Goal: Information Seeking & Learning: Learn about a topic

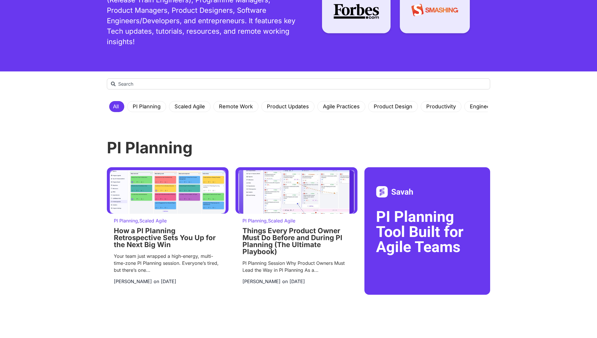
scroll to position [82, 0]
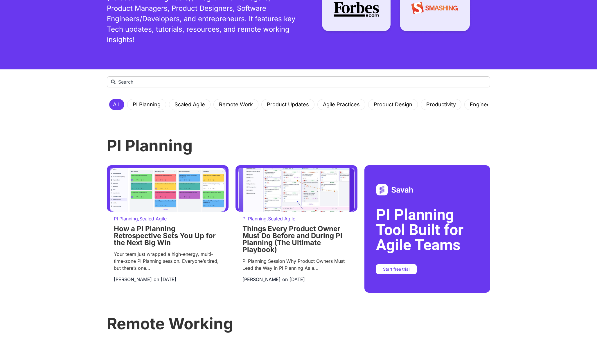
click at [31, 196] on div "Search All PI Planning Scaled Agile Remote Work Product Updates Agile Practices…" at bounding box center [298, 324] width 597 height 511
click at [401, 229] on h2 "PI Planning Tool Built for Agile Teams" at bounding box center [427, 229] width 102 height 45
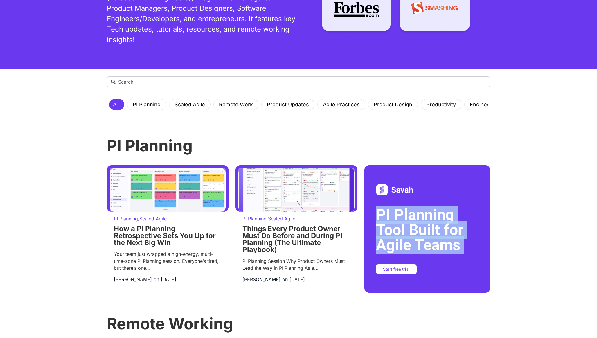
click at [401, 229] on h2 "PI Planning Tool Built for Agile Teams" at bounding box center [427, 229] width 102 height 45
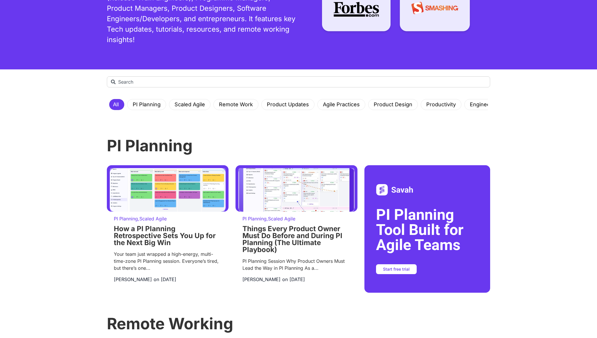
click at [138, 141] on h3 "PI Planning" at bounding box center [298, 146] width 383 height 16
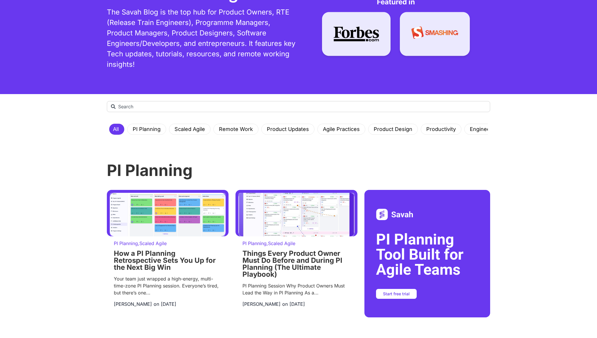
scroll to position [58, 0]
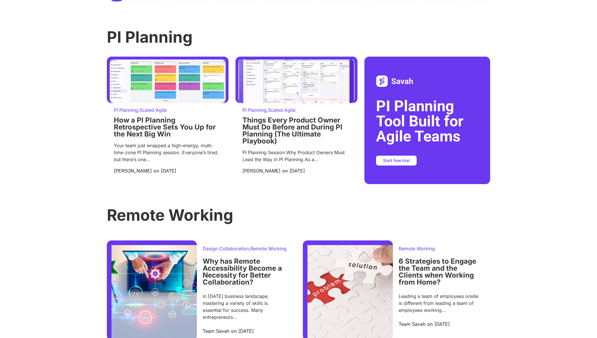
scroll to position [191, 0]
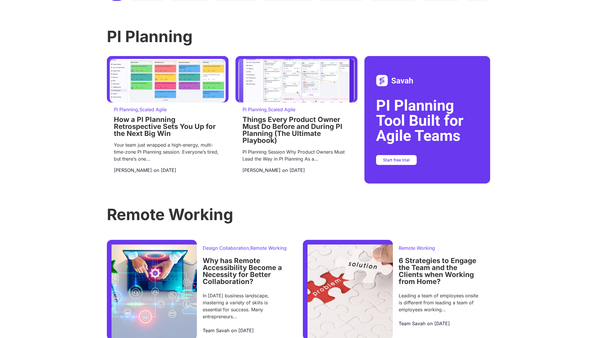
click at [57, 169] on div "Search All PI Planning Scaled Agile Remote Work Product Updates Agile Practices…" at bounding box center [298, 215] width 597 height 511
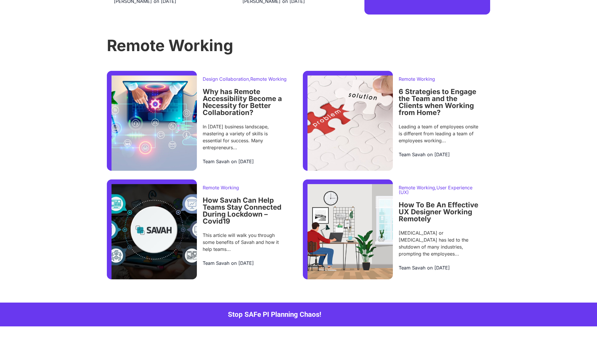
scroll to position [381, 0]
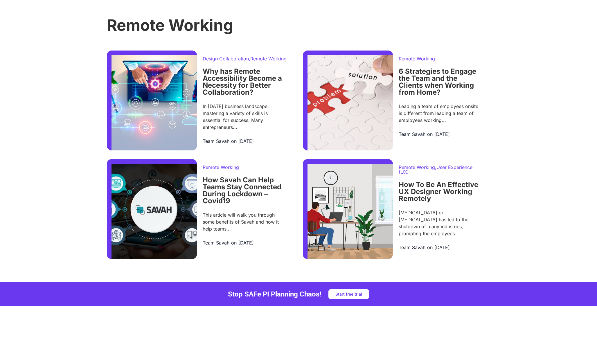
click at [208, 299] on div "Stop SAFe PI Planning Chaos! Start free trial" at bounding box center [298, 294] width 383 height 10
drag, startPoint x: 214, startPoint y: 304, endPoint x: 285, endPoint y: 304, distance: 71.7
click at [284, 299] on div "Stop SAFe PI Planning Chaos! Start free trial" at bounding box center [298, 294] width 383 height 10
click at [285, 298] on h4 "Stop SAFe PI Planning Chaos!" at bounding box center [274, 294] width 93 height 7
click at [7, 138] on div "Search All PI Planning Scaled Agile Remote Work Product Updates Agile Practices…" at bounding box center [298, 26] width 597 height 511
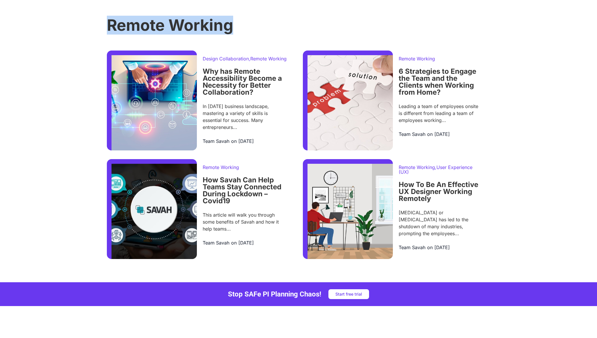
drag, startPoint x: 107, startPoint y: 25, endPoint x: 242, endPoint y: 28, distance: 134.8
click at [239, 28] on h3 "Remote Working" at bounding box center [298, 25] width 383 height 16
click at [201, 19] on h3 "Remote Working" at bounding box center [298, 25] width 383 height 16
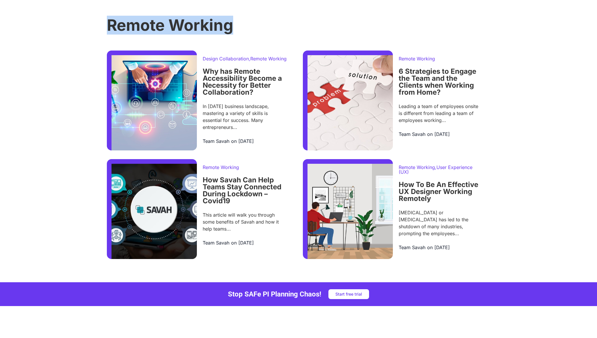
click at [130, 19] on h3 "Remote Working" at bounding box center [298, 25] width 383 height 16
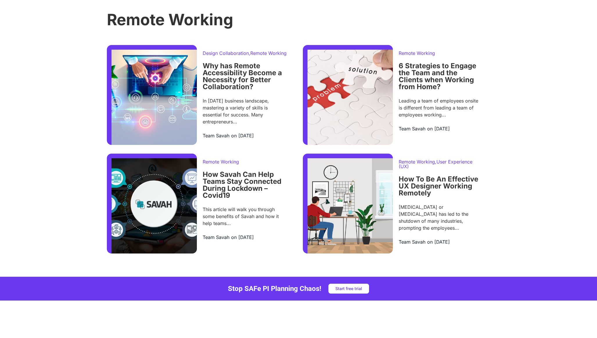
scroll to position [389, 0]
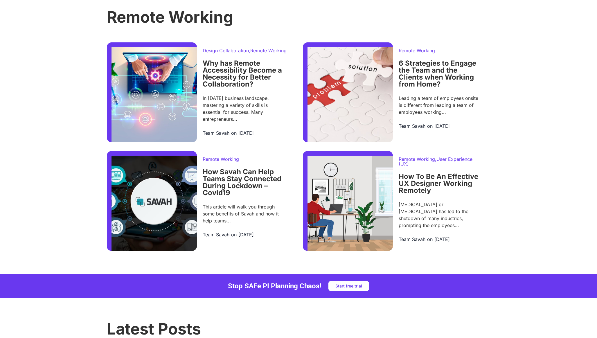
click at [29, 150] on div "Search All PI Planning Scaled Agile Remote Work Product Updates Agile Practices…" at bounding box center [298, 18] width 597 height 511
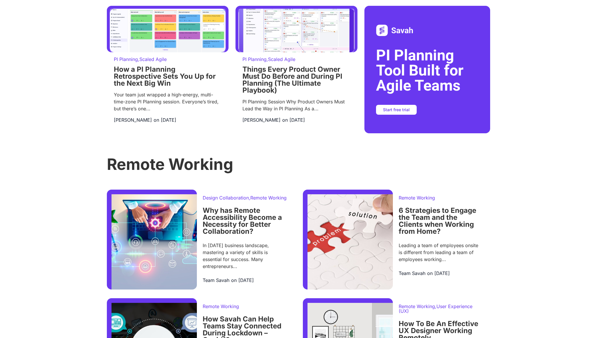
scroll to position [252, 0]
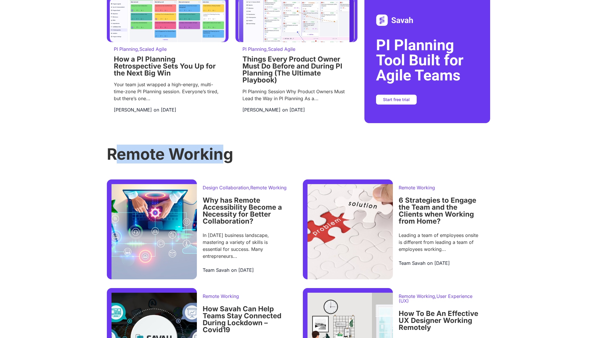
drag, startPoint x: 114, startPoint y: 151, endPoint x: 230, endPoint y: 151, distance: 116.1
click at [228, 151] on h3 "Remote Working" at bounding box center [298, 154] width 383 height 16
click at [230, 151] on h3 "Remote Working" at bounding box center [298, 154] width 383 height 16
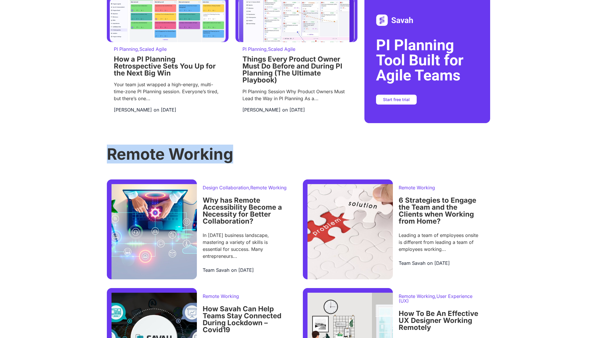
click at [68, 162] on div "Search All PI Planning Scaled Agile Remote Work Product Updates Agile Practices…" at bounding box center [298, 155] width 597 height 511
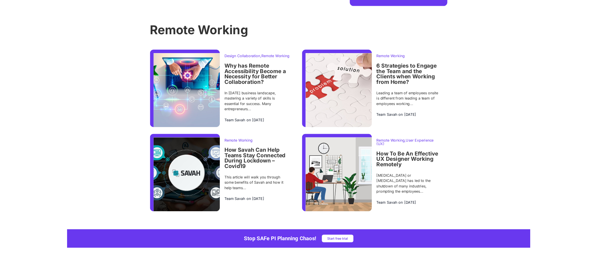
scroll to position [364, 0]
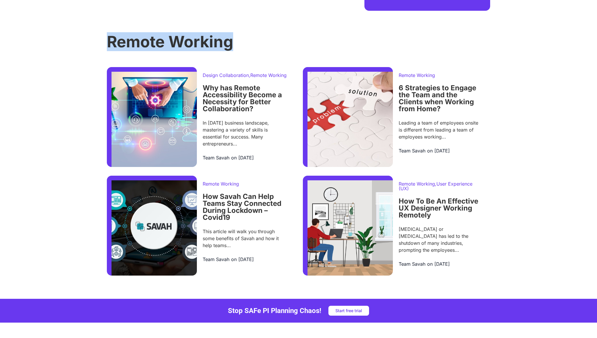
drag, startPoint x: 104, startPoint y: 43, endPoint x: 253, endPoint y: 43, distance: 149.8
click at [253, 43] on div "Search All PI Planning Scaled Agile Remote Work Product Updates Agile Practices…" at bounding box center [298, 42] width 597 height 511
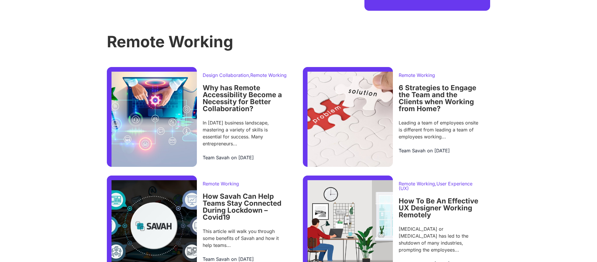
click at [90, 155] on div "Search All PI Planning Scaled Agile Remote Work Product Updates Agile Practices…" at bounding box center [298, 42] width 597 height 511
click at [64, 81] on div "Search All PI Planning Scaled Agile Remote Work Product Updates Agile Practices…" at bounding box center [298, 42] width 597 height 511
click at [82, 70] on div "Search All PI Planning Scaled Agile Remote Work Product Updates Agile Practices…" at bounding box center [298, 42] width 597 height 511
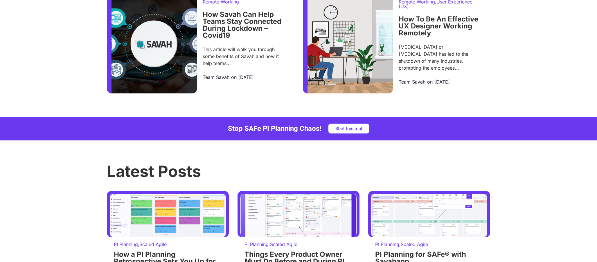
scroll to position [546, 0]
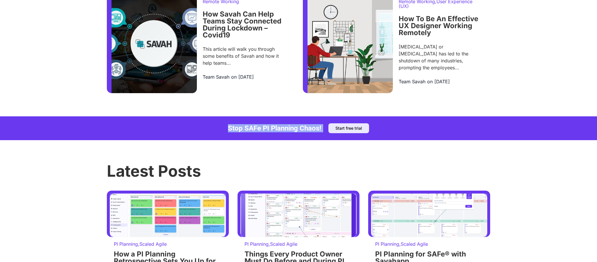
drag, startPoint x: 226, startPoint y: 135, endPoint x: 335, endPoint y: 135, distance: 109.2
click at [335, 133] on div "Stop SAFe PI Planning Chaos! Start free trial" at bounding box center [298, 128] width 383 height 10
click at [311, 132] on h4 "Stop SAFe PI Planning Chaos!" at bounding box center [274, 128] width 93 height 7
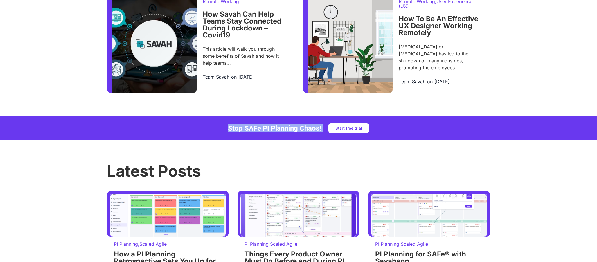
click at [252, 132] on h4 "Stop SAFe PI Planning Chaos!" at bounding box center [274, 128] width 93 height 7
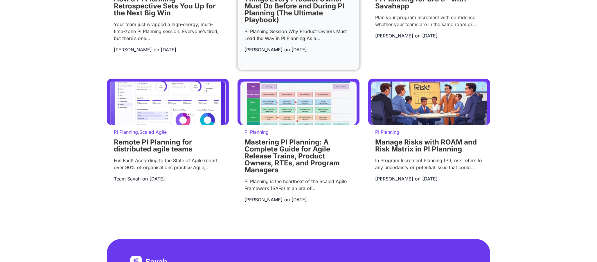
scroll to position [807, 0]
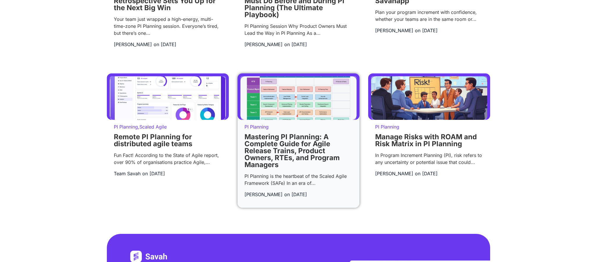
click at [323, 109] on img at bounding box center [298, 98] width 116 height 44
click at [296, 120] on img at bounding box center [298, 98] width 116 height 44
click at [293, 129] on p "PI Planning" at bounding box center [298, 127] width 108 height 5
click at [294, 120] on img at bounding box center [298, 98] width 116 height 44
click at [294, 111] on img at bounding box center [298, 98] width 116 height 44
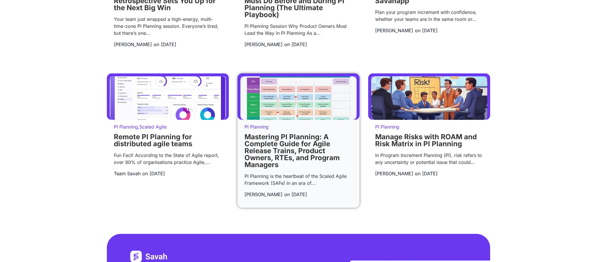
click at [294, 111] on img at bounding box center [298, 98] width 116 height 44
click at [278, 167] on link "Mastering PI Planning: A Complete Guide for Agile Release Trains, Product Owner…" at bounding box center [291, 151] width 95 height 36
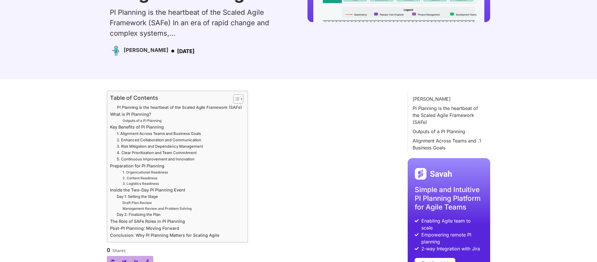
scroll to position [167, 0]
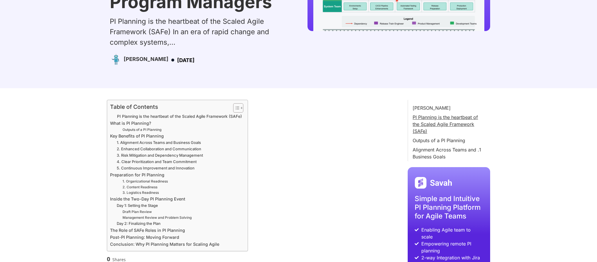
click at [426, 122] on link "PI Planning is the heartbeat of the Scaled Agile Framework (SAFe)" at bounding box center [449, 124] width 73 height 21
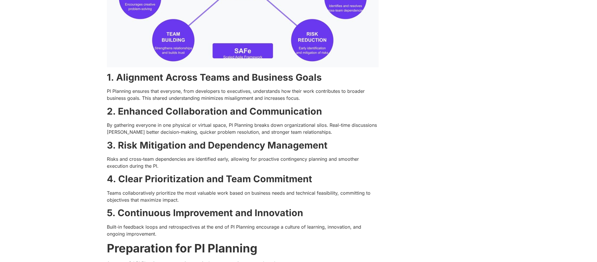
scroll to position [1073, 0]
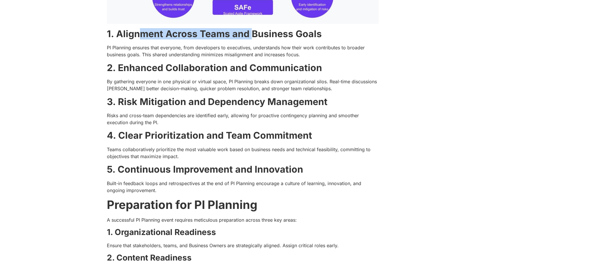
drag, startPoint x: 142, startPoint y: 34, endPoint x: 251, endPoint y: 34, distance: 109.5
click at [251, 34] on strong "1. Alignment Across Teams and Business Goals" at bounding box center [214, 33] width 215 height 11
click at [174, 103] on strong "3. Risk Mitigation and Dependency Management" at bounding box center [217, 101] width 221 height 11
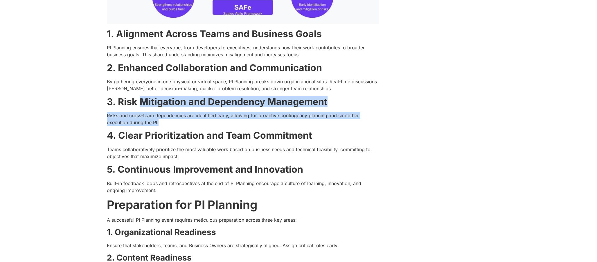
drag, startPoint x: 174, startPoint y: 103, endPoint x: 305, endPoint y: 121, distance: 132.5
click at [305, 121] on div "Table of Contents Toggle PI Planning is the heartbeat of the Scaled Agile Frame…" at bounding box center [243, 99] width 272 height 1813
click at [305, 121] on p "Risks and cross-team dependencies are identified early, allowing for proactive …" at bounding box center [243, 119] width 272 height 14
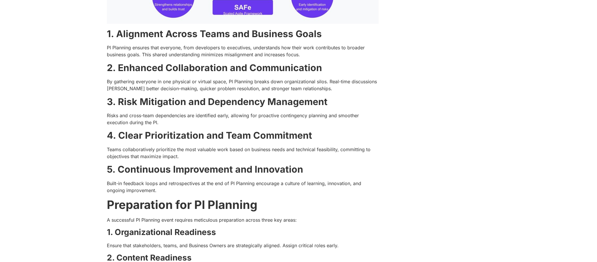
click at [305, 121] on p "Risks and cross-team dependencies are identified early, allowing for proactive …" at bounding box center [243, 119] width 272 height 14
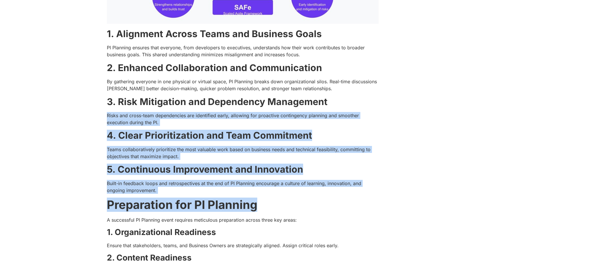
drag, startPoint x: 305, startPoint y: 121, endPoint x: 378, endPoint y: 195, distance: 104.1
click at [378, 195] on div "Table of Contents Toggle PI Planning is the heartbeat of the Scaled Agile Frame…" at bounding box center [243, 99] width 272 height 1813
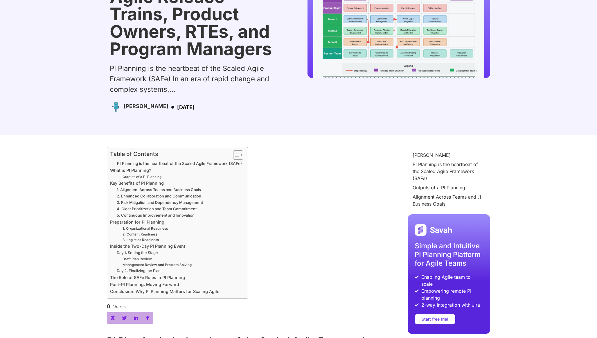
scroll to position [0, 0]
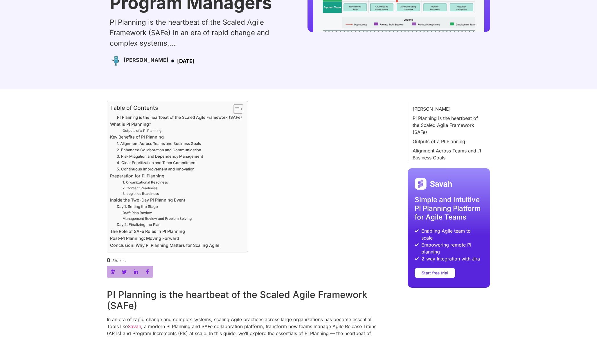
scroll to position [167, 0]
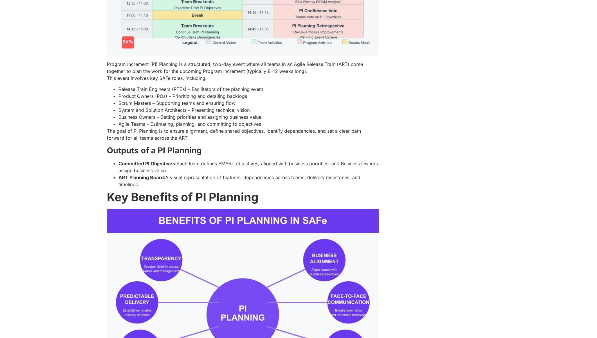
scroll to position [790, 0]
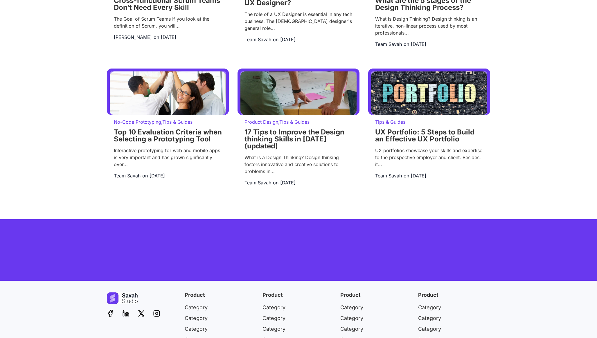
scroll to position [1343, 0]
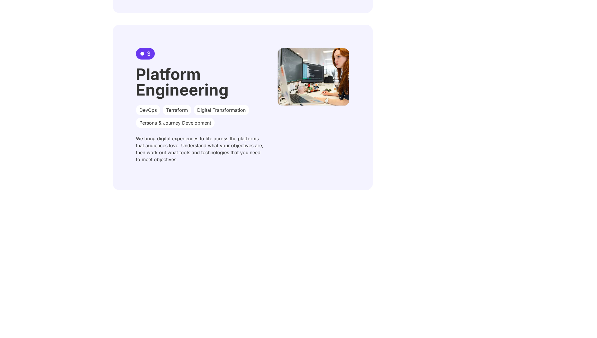
scroll to position [1251, 0]
